Goal: Task Accomplishment & Management: Manage account settings

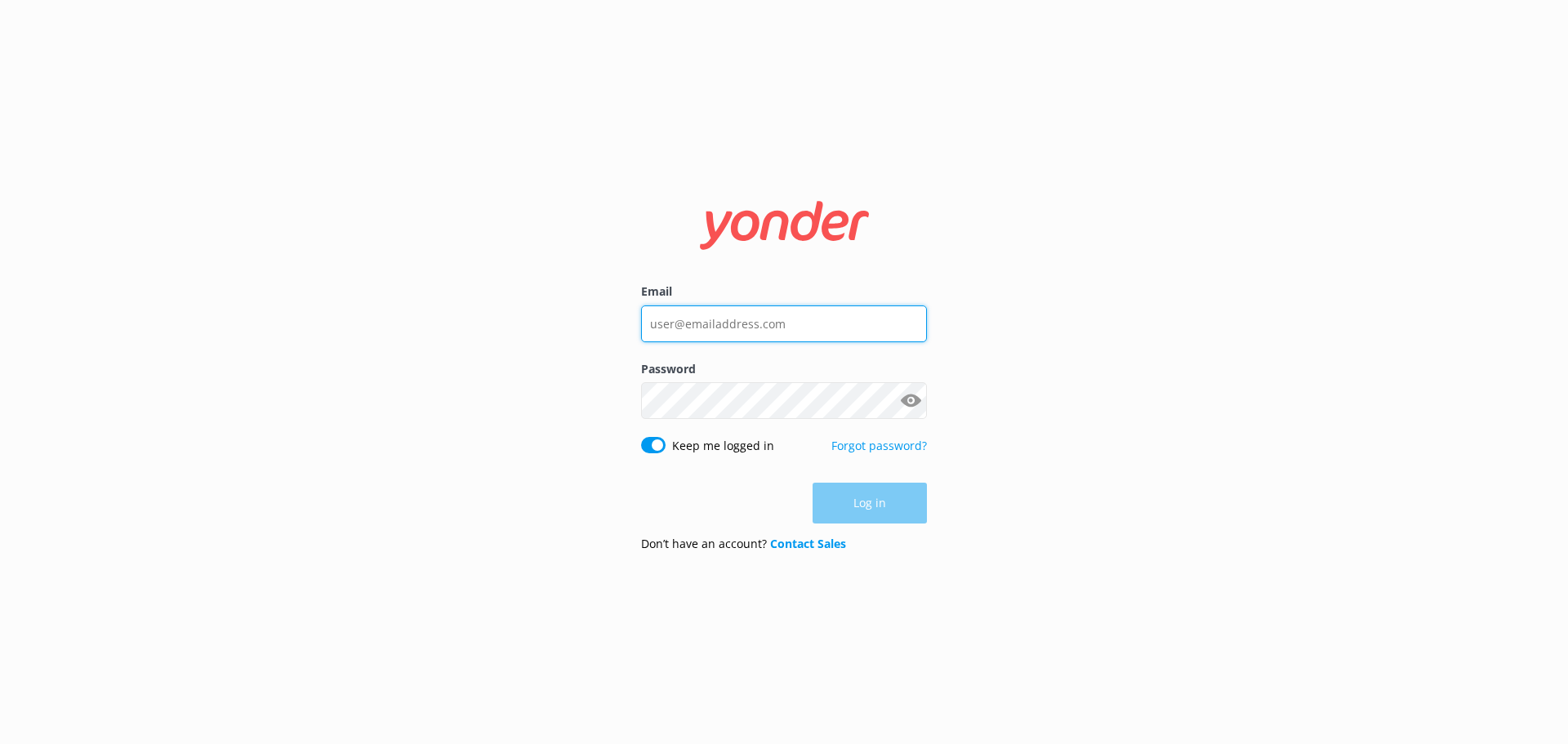
type input "[EMAIL_ADDRESS][DOMAIN_NAME]"
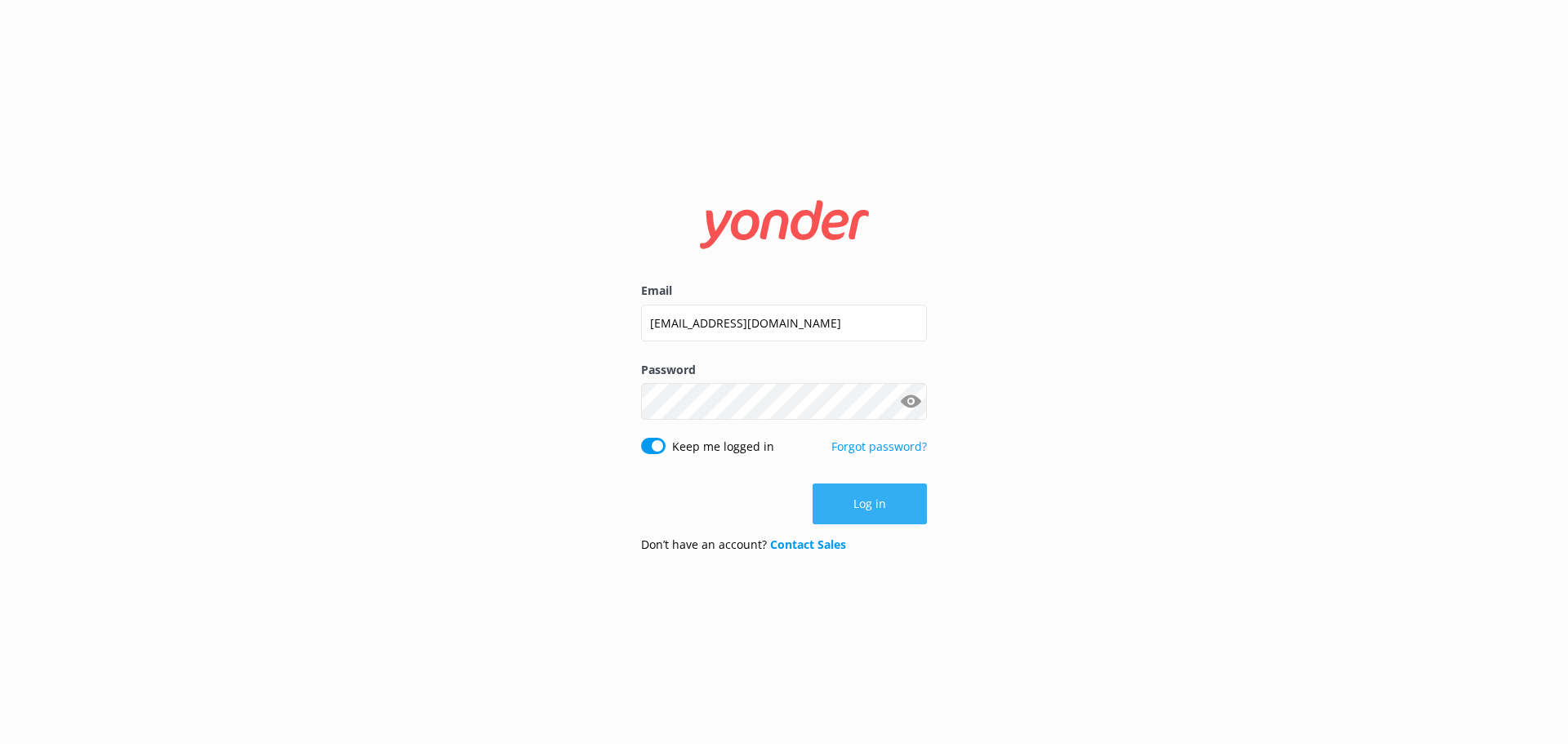
click at [870, 498] on button "Log in" at bounding box center [869, 504] width 114 height 41
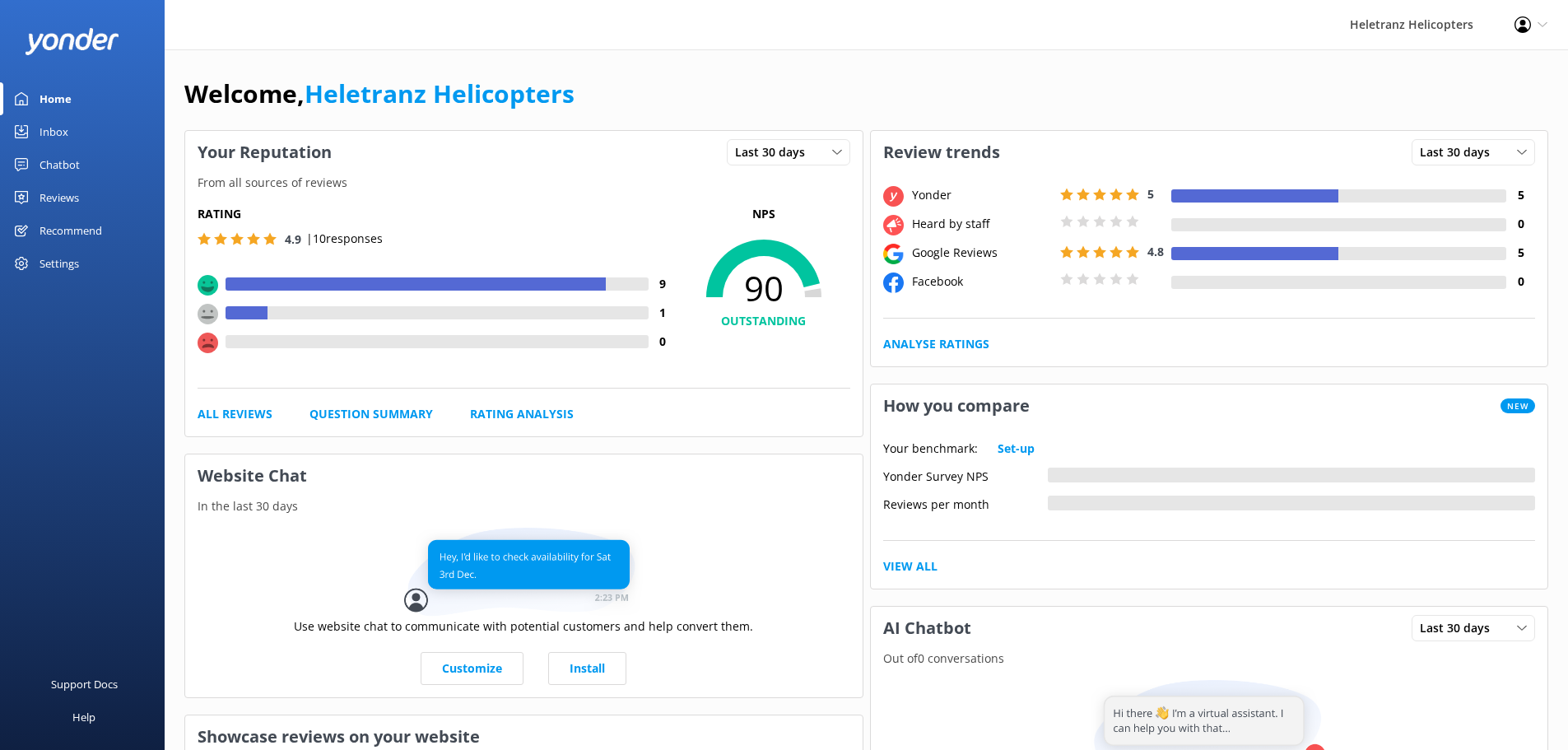
click at [82, 165] on link "Chatbot" at bounding box center [82, 164] width 165 height 33
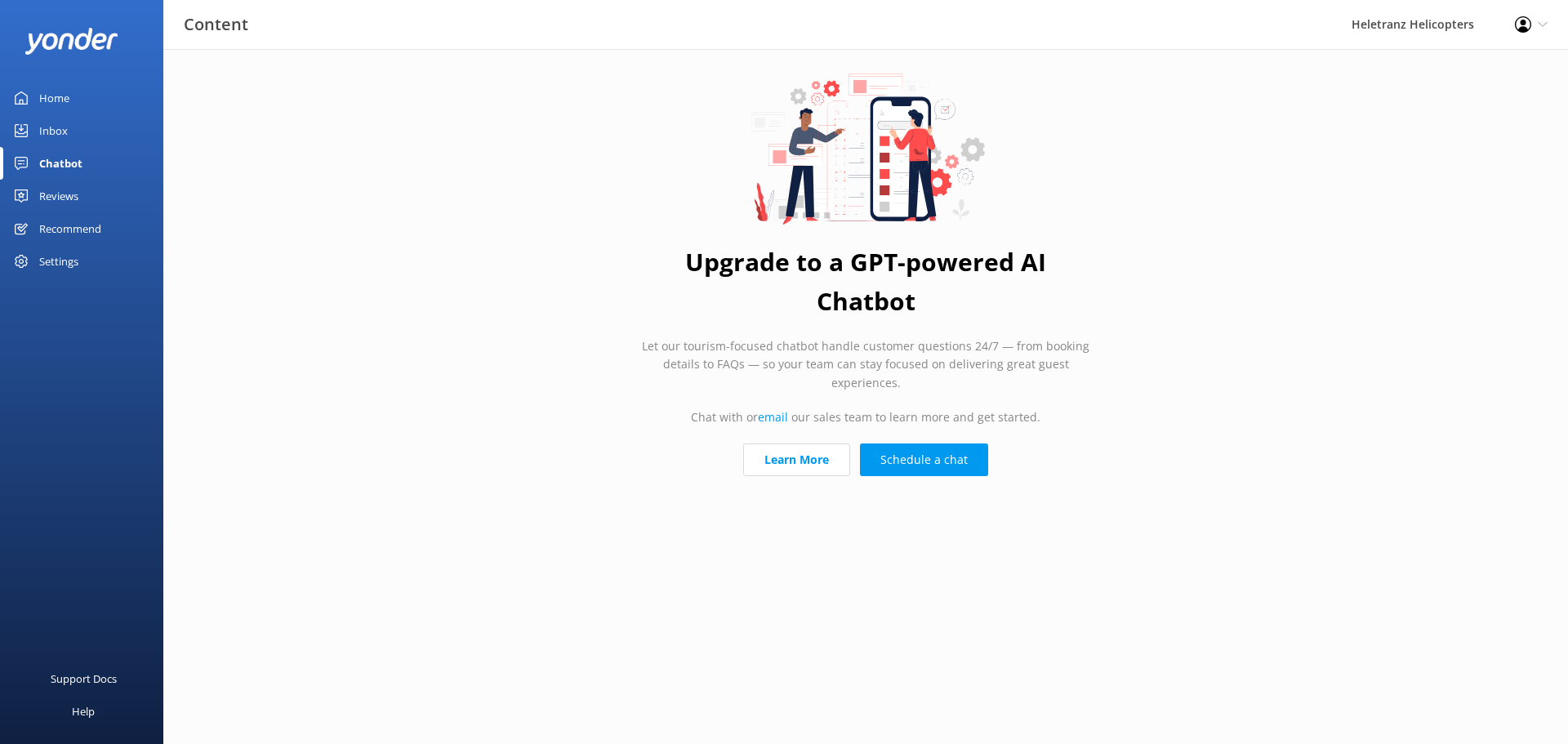
click at [66, 197] on div "Reviews" at bounding box center [59, 196] width 39 height 32
